Goal: Transaction & Acquisition: Subscribe to service/newsletter

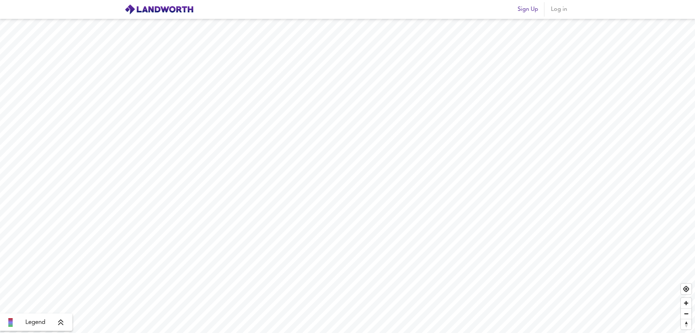
click at [60, 322] on icon at bounding box center [61, 321] width 7 height 7
click at [22, 295] on div "£600/ft²" at bounding box center [28, 294] width 23 height 7
click at [165, 6] on img at bounding box center [158, 9] width 69 height 11
click at [67, 269] on icon at bounding box center [66, 271] width 5 height 6
click at [559, 9] on span "Log in" at bounding box center [558, 9] width 17 height 10
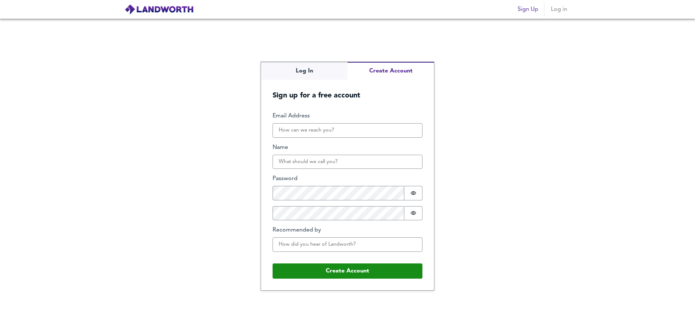
click at [406, 101] on div "Log In Create Account Sign up for a free account Email Address Name Password Pa…" at bounding box center [347, 176] width 173 height 228
click at [338, 131] on input "Email Address" at bounding box center [347, 130] width 150 height 14
type input "[EMAIL_ADDRESS][DOMAIN_NAME]"
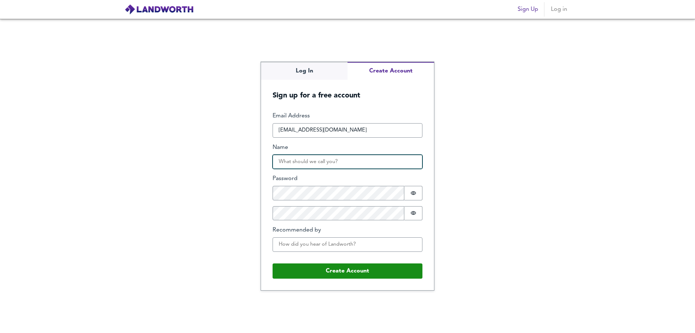
type input "[PERSON_NAME] Property Limited"
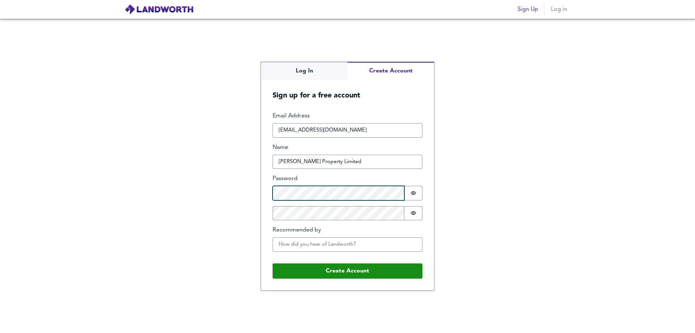
click at [259, 200] on div "Log In Create Account Sign up for a free account Email Address [EMAIL_ADDRESS][…" at bounding box center [347, 176] width 695 height 314
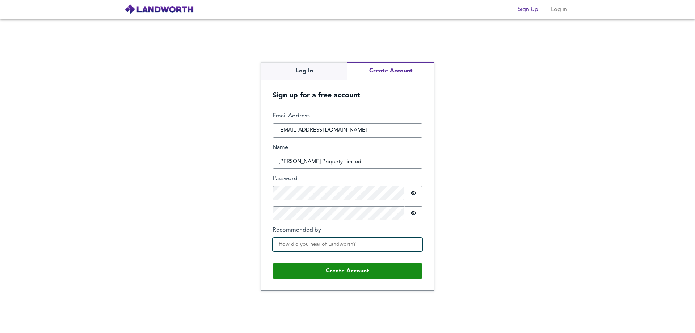
click at [354, 242] on input "Recommended by" at bounding box center [347, 244] width 150 height 14
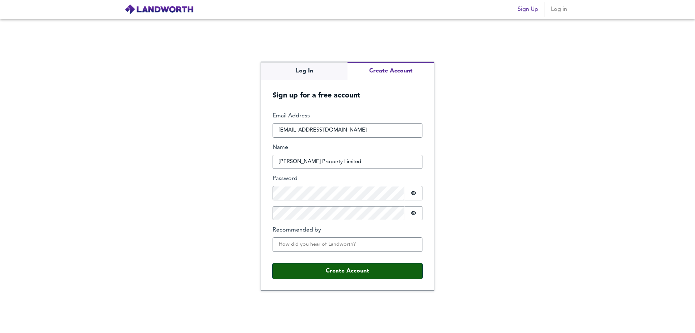
click at [351, 271] on button "Create Account" at bounding box center [347, 270] width 150 height 15
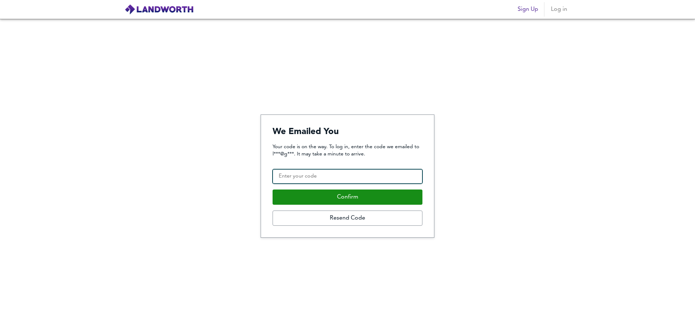
drag, startPoint x: 351, startPoint y: 172, endPoint x: 356, endPoint y: 184, distance: 13.6
click at [352, 172] on input "Confirmation Code" at bounding box center [347, 176] width 150 height 14
paste input "290062"
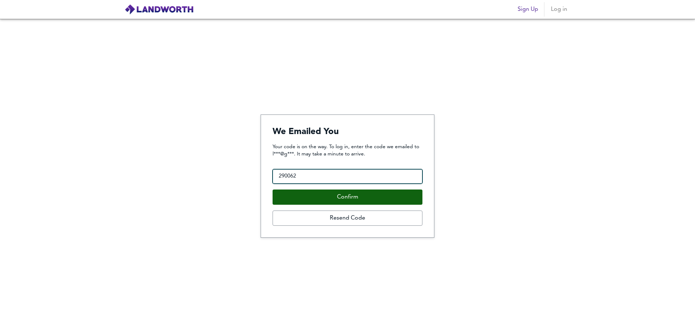
type input "290062"
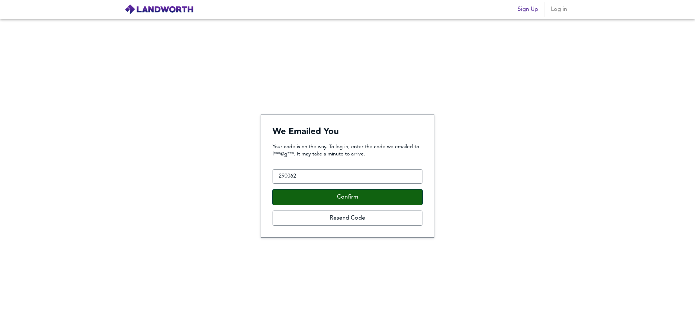
click at [356, 194] on button "Confirm" at bounding box center [347, 196] width 150 height 15
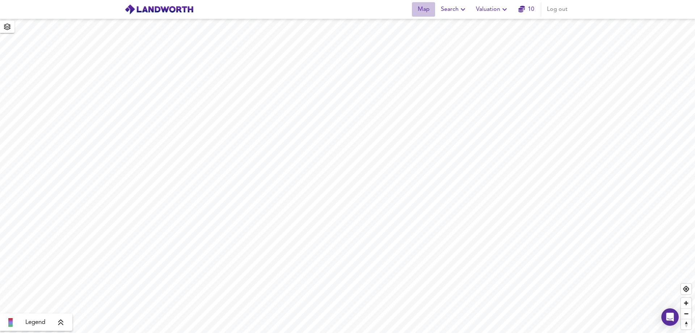
click at [424, 11] on span "Map" at bounding box center [423, 9] width 17 height 10
click at [9, 25] on icon "button" at bounding box center [7, 27] width 7 height 7
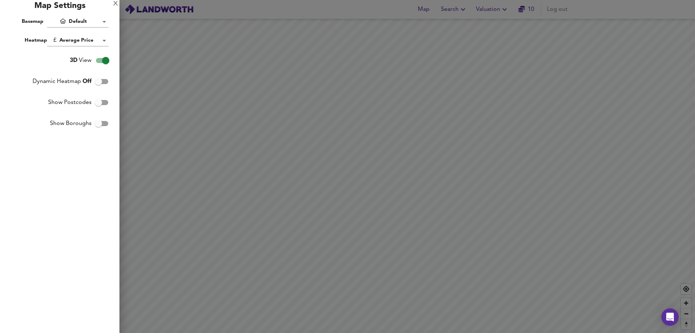
click at [99, 58] on input "3D View" at bounding box center [105, 61] width 41 height 14
checkbox input "false"
click at [98, 80] on input "Dynamic Heatmap Off" at bounding box center [98, 82] width 41 height 14
click at [99, 80] on input "Dynamic Heatmap On" at bounding box center [105, 82] width 41 height 14
checkbox input "false"
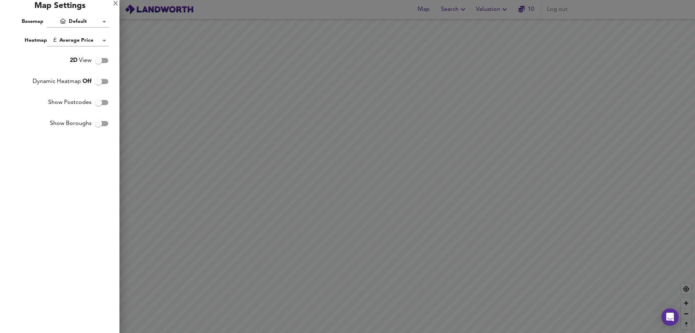
click at [98, 122] on input "Show Boroughs" at bounding box center [98, 124] width 41 height 14
click at [98, 122] on input "Show Boroughs" at bounding box center [105, 124] width 41 height 14
checkbox input "false"
drag, startPoint x: 412, startPoint y: 203, endPoint x: 405, endPoint y: 231, distance: 28.8
click at [405, 231] on div at bounding box center [347, 166] width 695 height 333
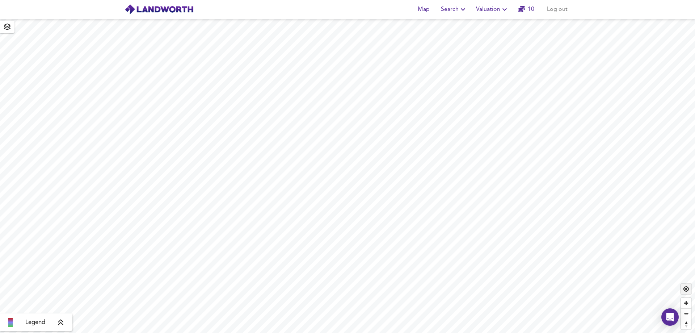
click at [685, 289] on span "Find my location" at bounding box center [686, 288] width 10 height 10
click at [424, 14] on button "Map" at bounding box center [423, 9] width 23 height 14
click at [457, 9] on span "Search" at bounding box center [454, 9] width 26 height 10
click at [449, 24] on li "New Search" at bounding box center [454, 26] width 72 height 13
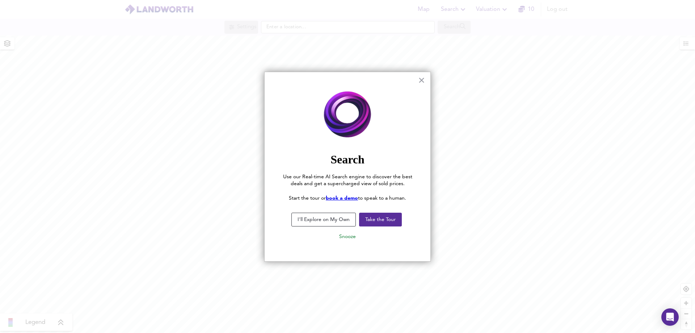
click at [345, 216] on button "I'll Explore on My Own" at bounding box center [323, 219] width 64 height 14
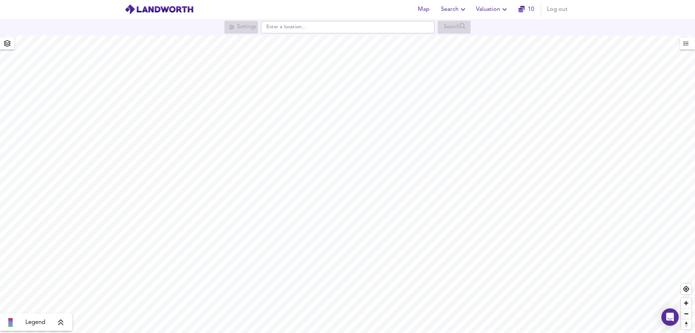
click at [5, 45] on icon "button" at bounding box center [7, 43] width 7 height 7
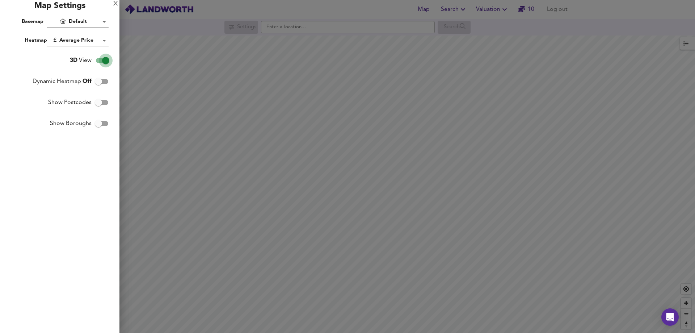
click at [96, 59] on input "3D View" at bounding box center [105, 61] width 41 height 14
checkbox input "false"
drag, startPoint x: 373, startPoint y: 180, endPoint x: 377, endPoint y: 187, distance: 7.6
click at [377, 187] on div at bounding box center [347, 166] width 695 height 333
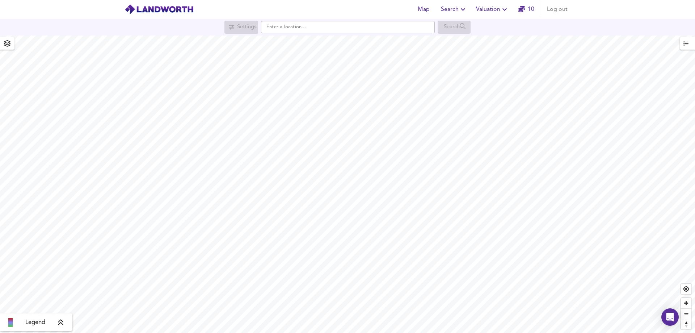
click at [62, 322] on icon at bounding box center [61, 321] width 7 height 7
click at [67, 270] on icon at bounding box center [66, 271] width 5 height 6
click at [347, 27] on input "text" at bounding box center [348, 27] width 174 height 12
